Goal: Check status: Check status

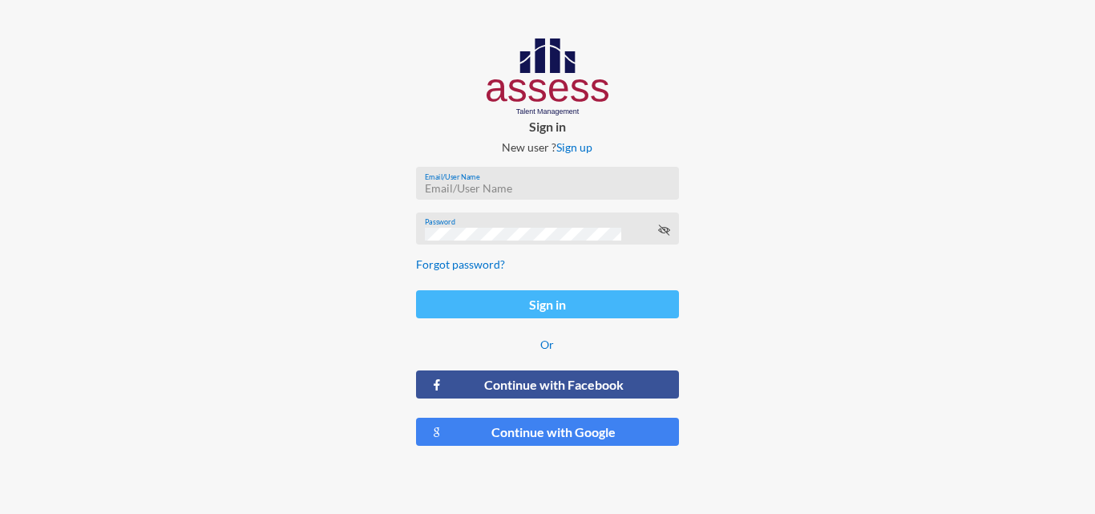
type input "HAH – Talent Map"
click at [563, 298] on button "Sign in" at bounding box center [547, 304] width 262 height 28
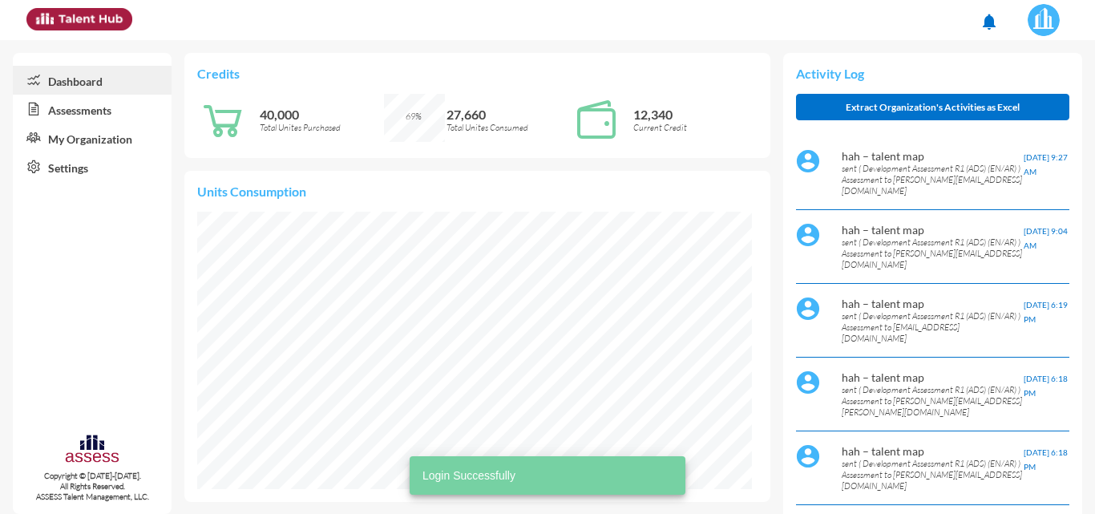
scroll to position [126, 252]
click at [79, 118] on link "Assessments" at bounding box center [92, 109] width 159 height 29
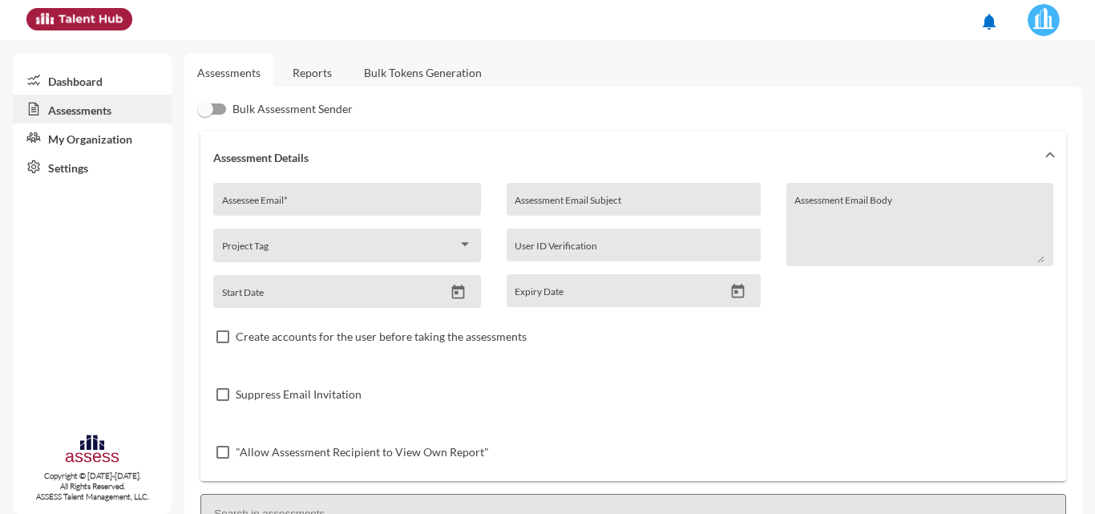
click at [318, 80] on link "Reports" at bounding box center [312, 72] width 65 height 39
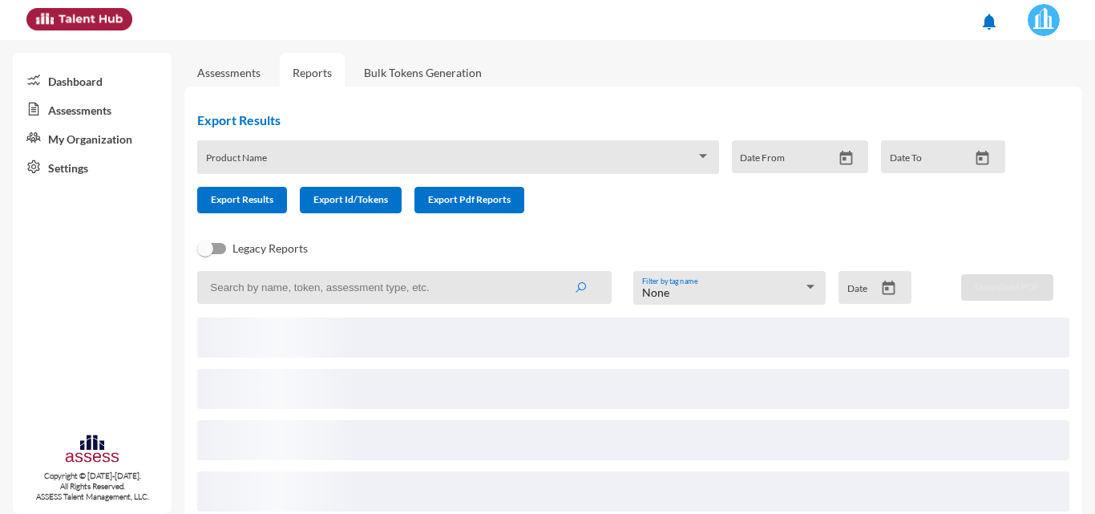
click at [411, 294] on input at bounding box center [404, 287] width 414 height 33
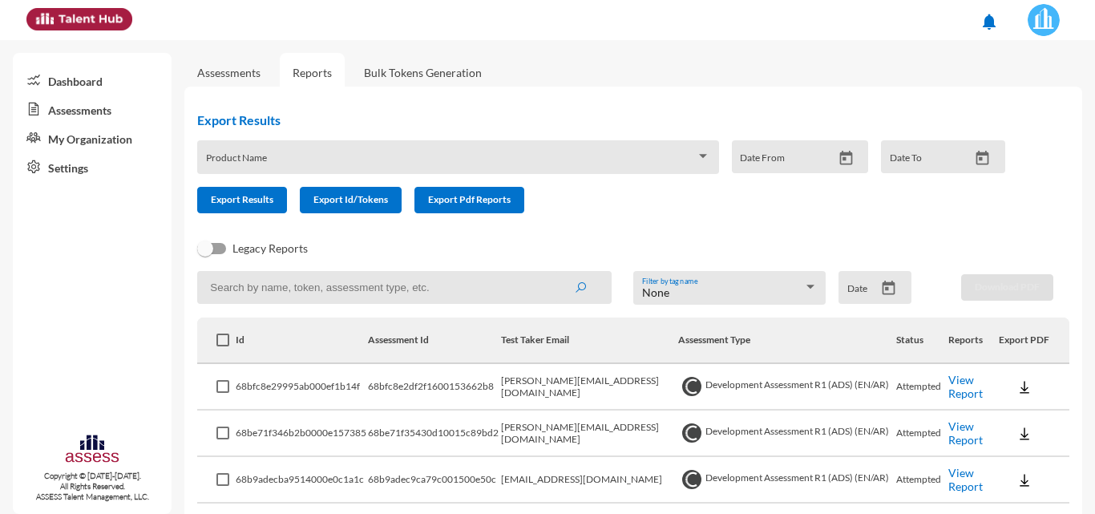
paste input "[EMAIL_ADDRESS][DOMAIN_NAME]"
type input "[EMAIL_ADDRESS][DOMAIN_NAME]"
click at [555, 273] on button "submit" at bounding box center [580, 287] width 51 height 29
